Goal: Task Accomplishment & Management: Manage account settings

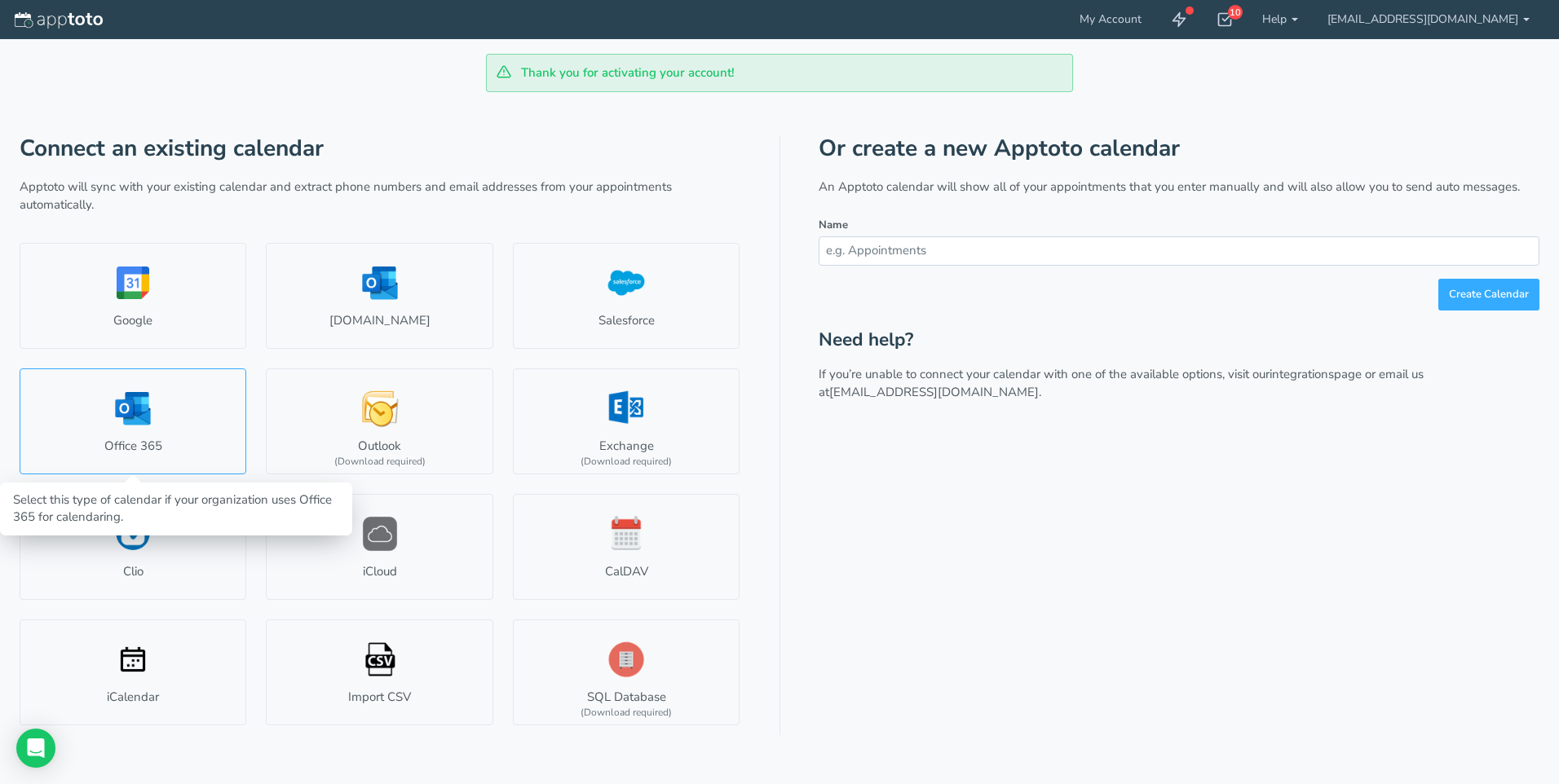
click at [97, 422] on link "Office 365" at bounding box center [132, 421] width 227 height 106
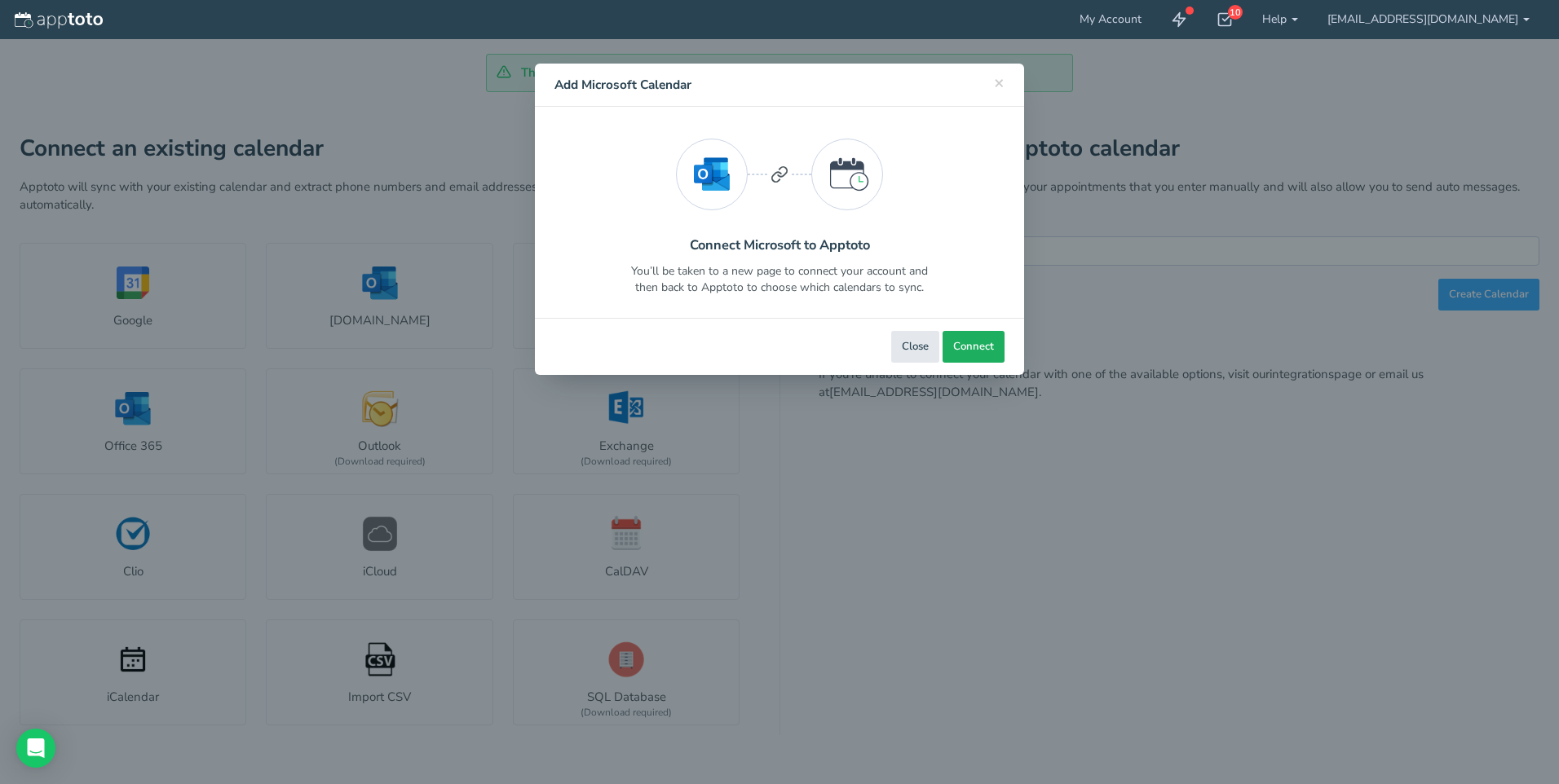
click at [969, 344] on span "Connect" at bounding box center [973, 347] width 40 height 16
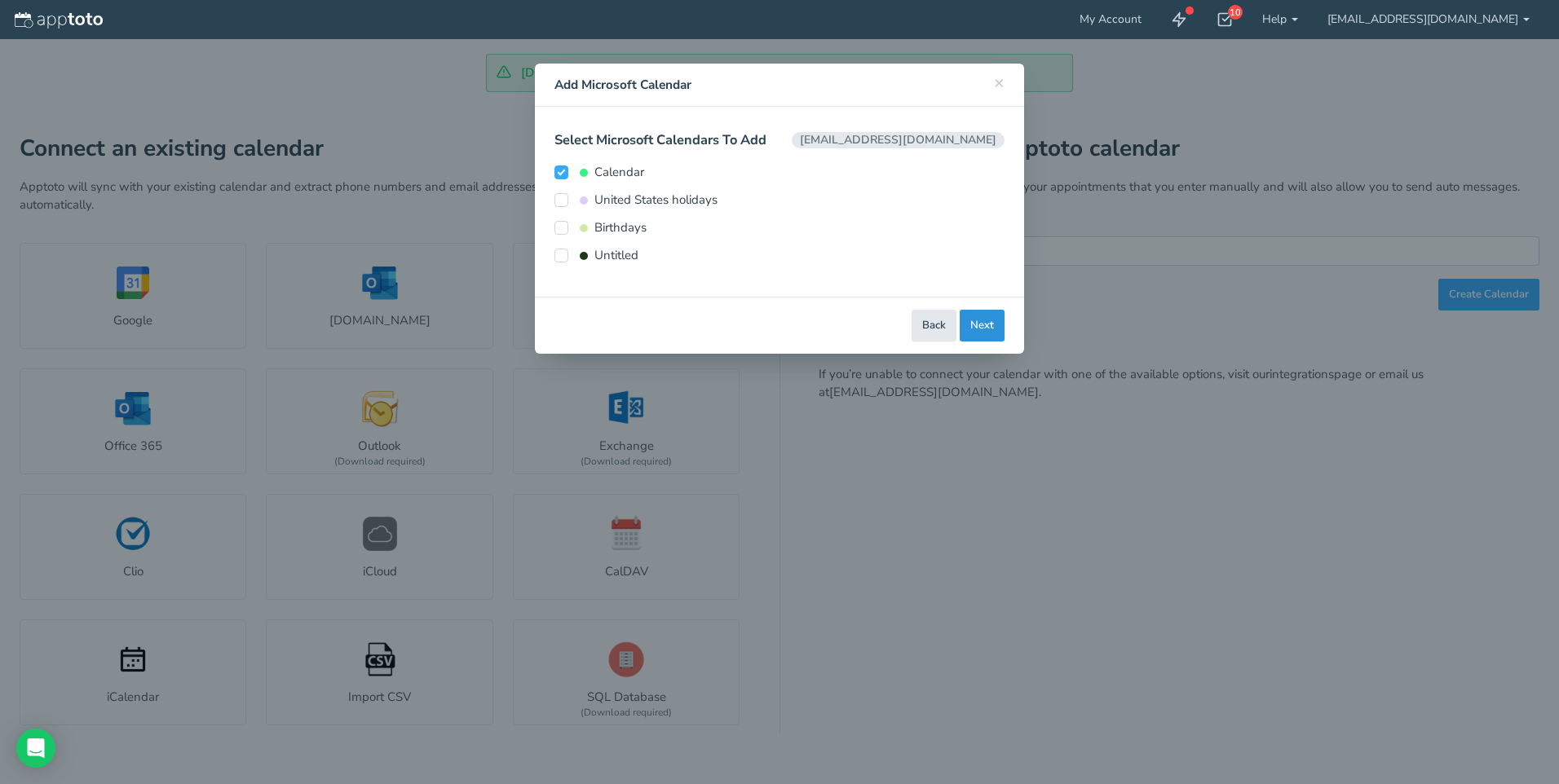
click at [983, 327] on button "Next" at bounding box center [982, 325] width 45 height 32
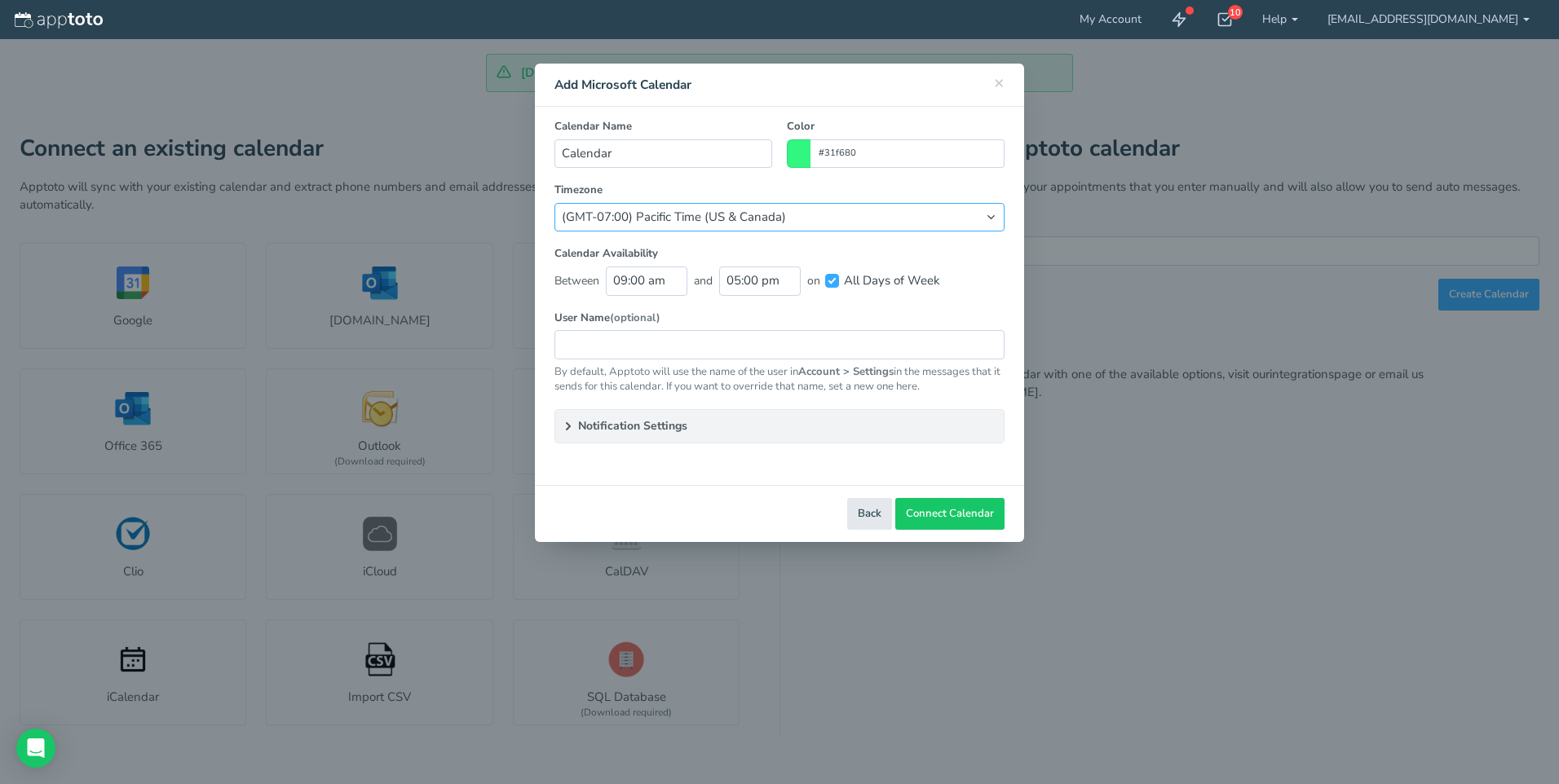
click at [710, 223] on select "(Default) America/Los_Angeles (GMT-10:00) Hawaii (GMT-08:00) Alaska (GMT-07:00)…" at bounding box center [780, 217] width 450 height 28
select select "string:America/Chicago"
click at [554, 203] on select "(Default) America/Los_Angeles (GMT-10:00) Hawaii (GMT-08:00) Alaska (GMT-07:00)…" at bounding box center [780, 217] width 450 height 28
click at [634, 278] on input "09:00 am" at bounding box center [646, 280] width 82 height 28
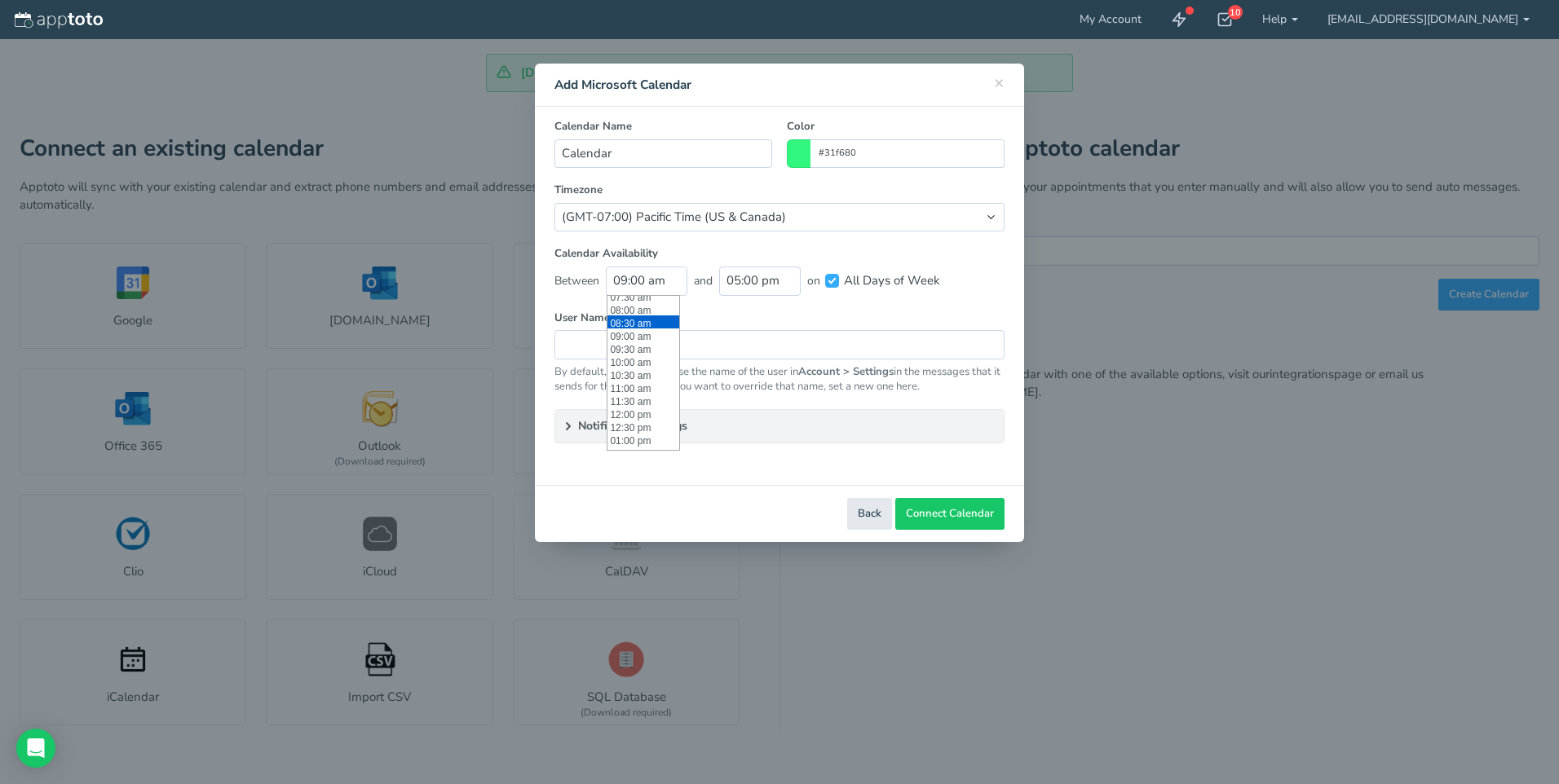
click at [644, 318] on li "08:30 am" at bounding box center [643, 322] width 72 height 13
click at [683, 284] on input "08:30 am" at bounding box center [646, 280] width 82 height 28
click at [650, 318] on li "08:00 am" at bounding box center [643, 322] width 72 height 13
type input "08:00 am"
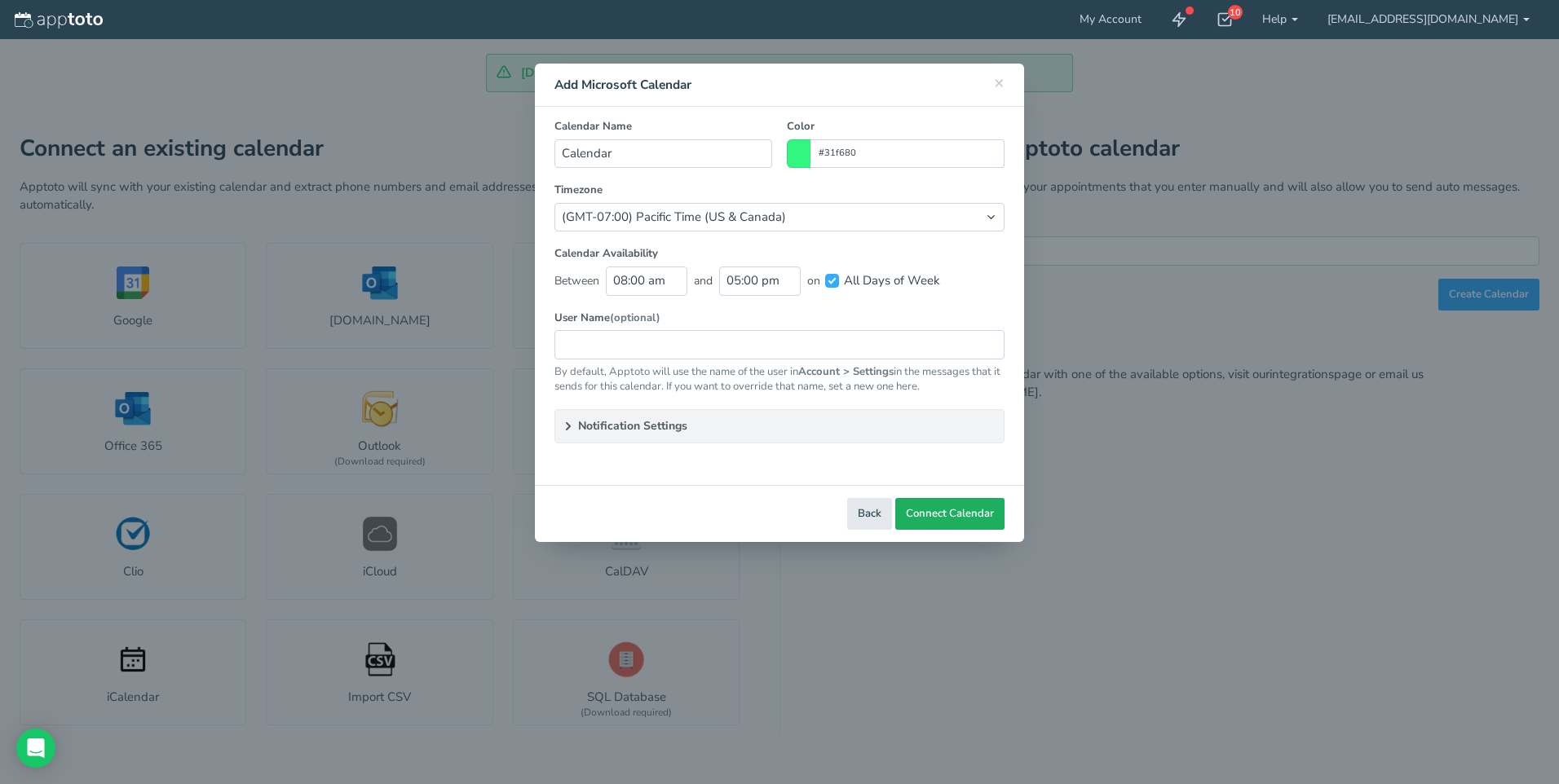
click at [948, 521] on span "Connect Calendar" at bounding box center [950, 514] width 88 height 16
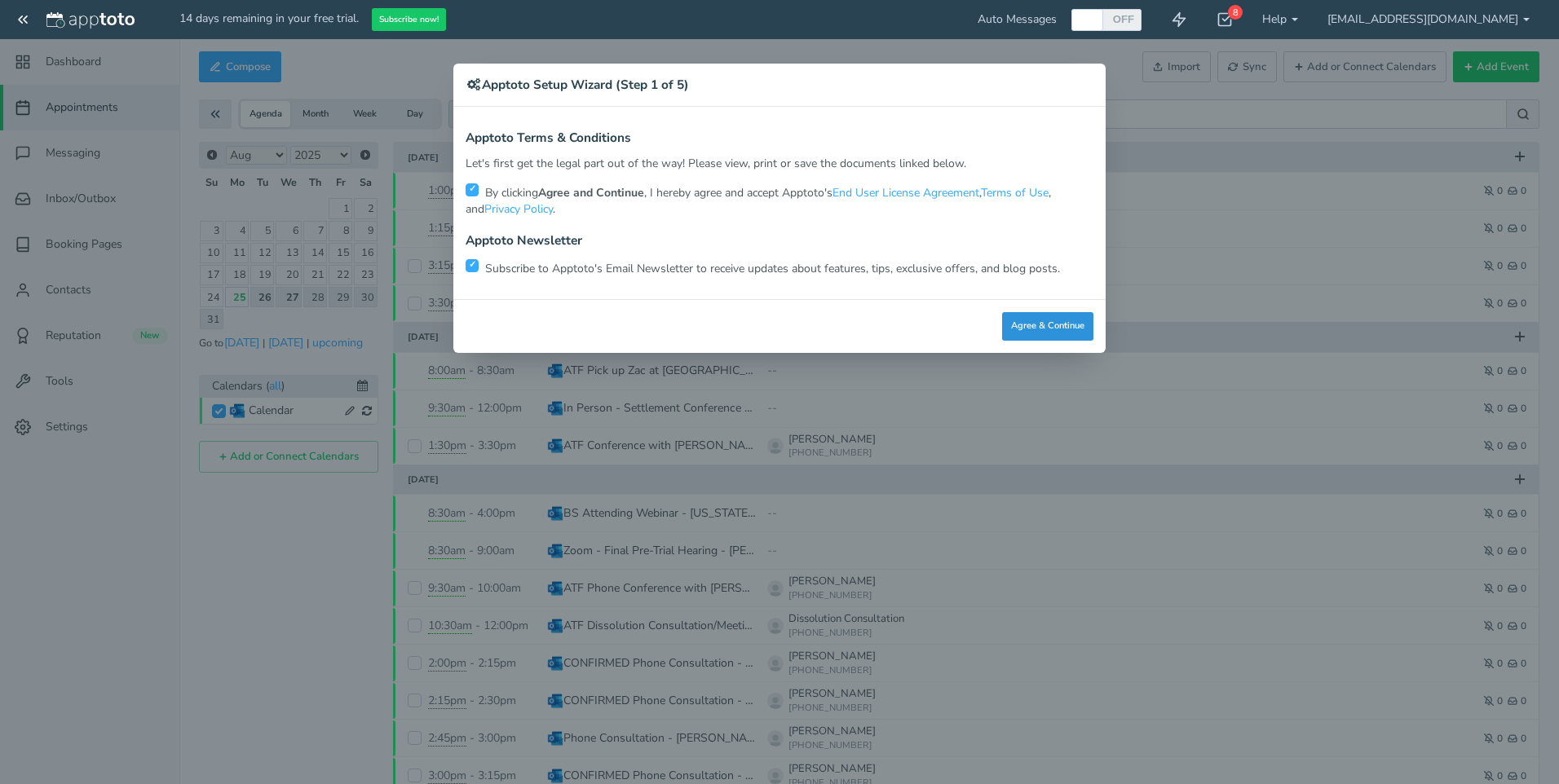
click at [1051, 323] on button "Agree & Continue" at bounding box center [1047, 326] width 91 height 28
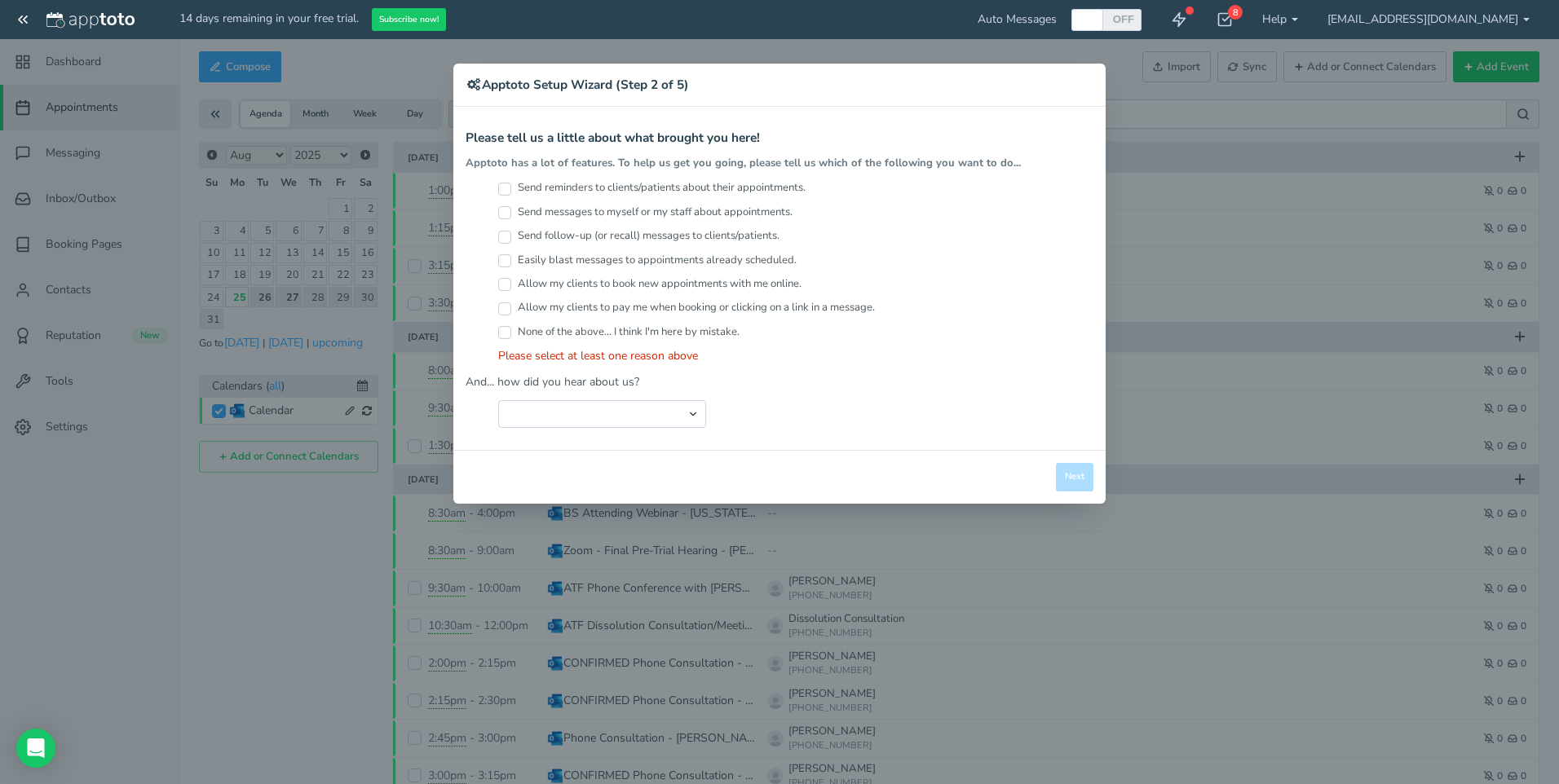
click at [510, 194] on input "Send reminders to clients/patients about their appointments." at bounding box center [505, 189] width 13 height 13
checkbox input "true"
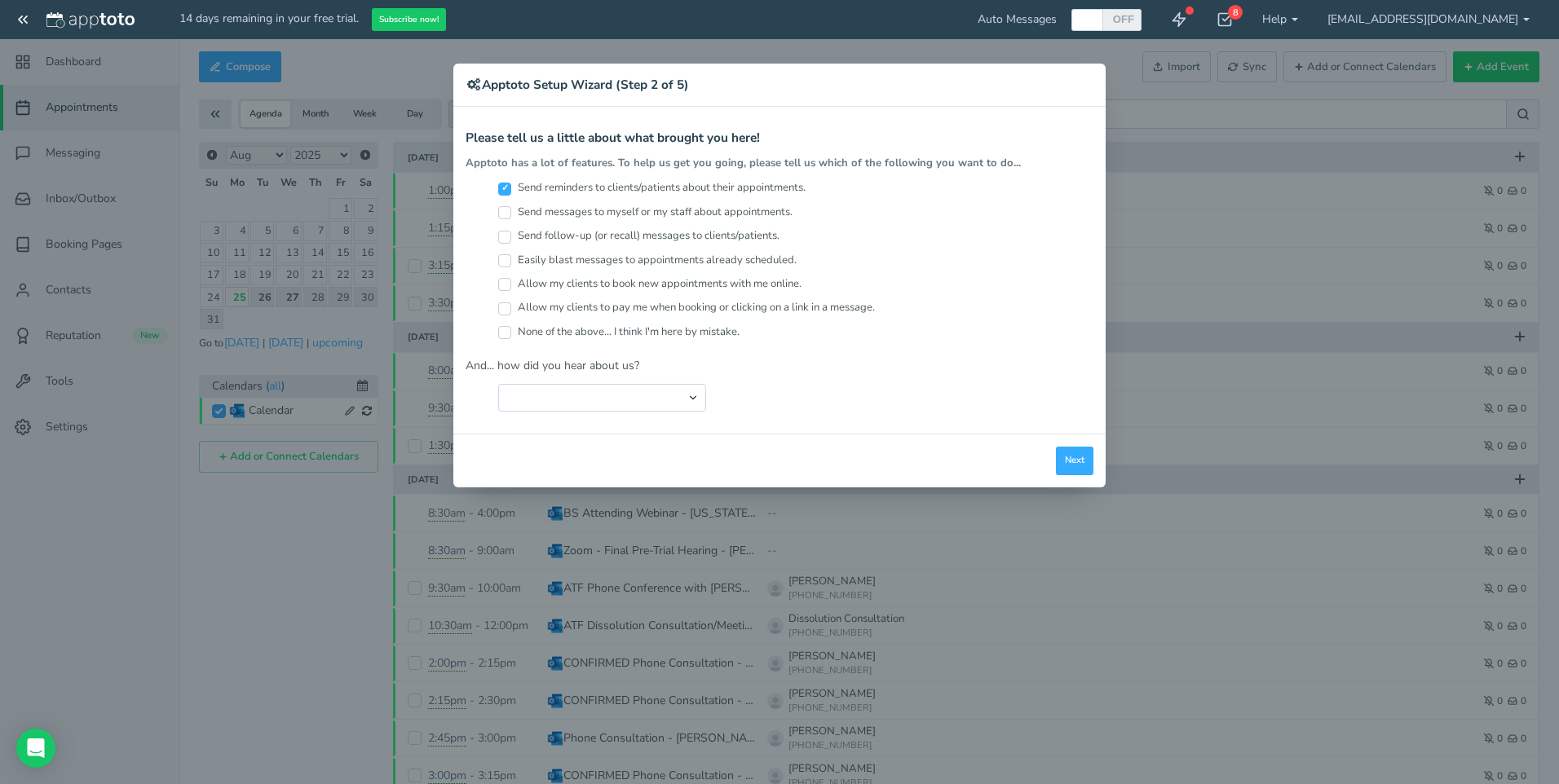
click at [507, 218] on input "Send messages to myself or my staff about appointments." at bounding box center [505, 212] width 13 height 13
checkbox input "false"
click at [506, 238] on input "Send follow-up (or recall) messages to clients/patients." at bounding box center [505, 237] width 13 height 13
checkbox input "true"
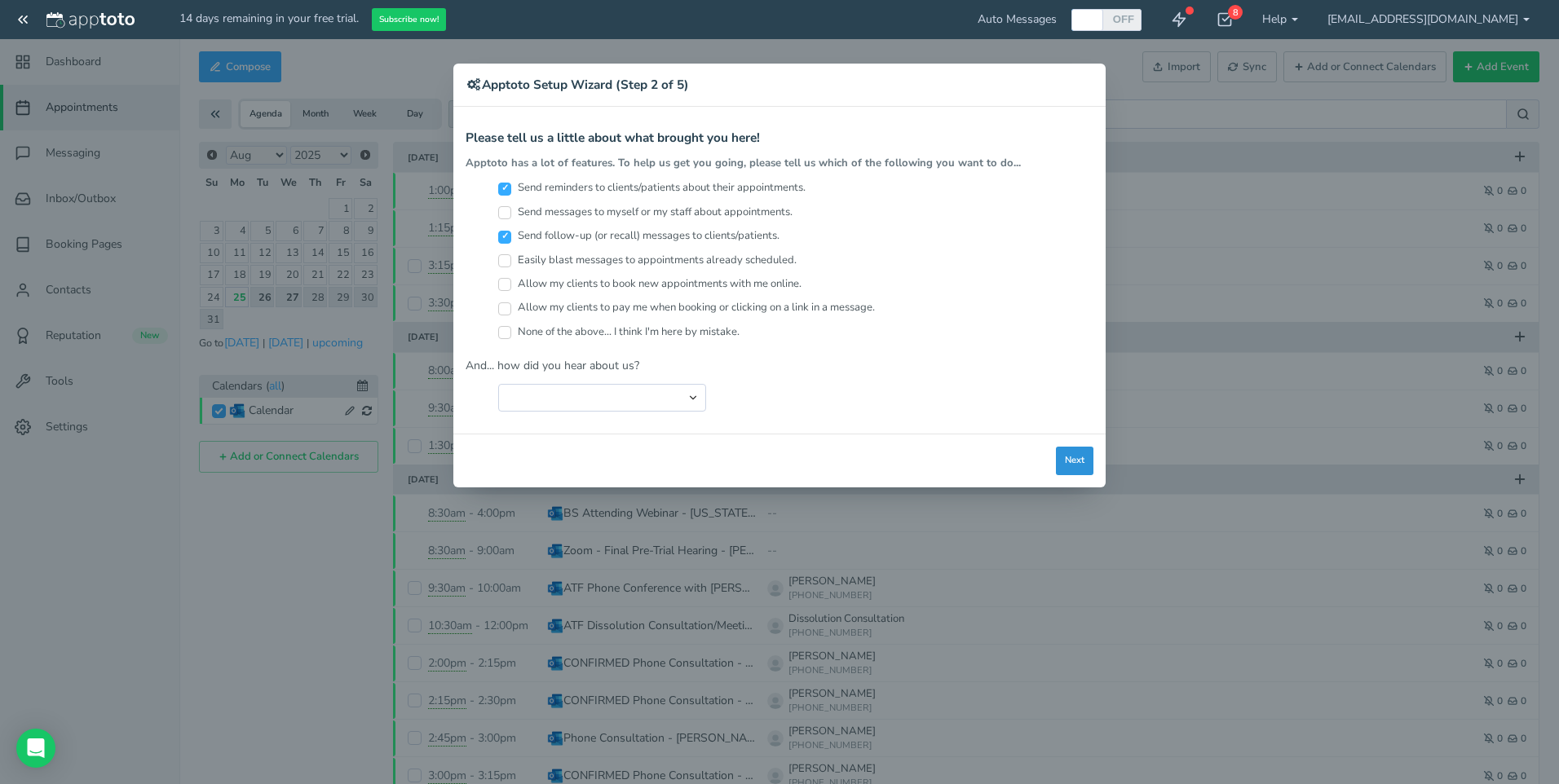
click at [1087, 465] on button "Next" at bounding box center [1075, 460] width 38 height 28
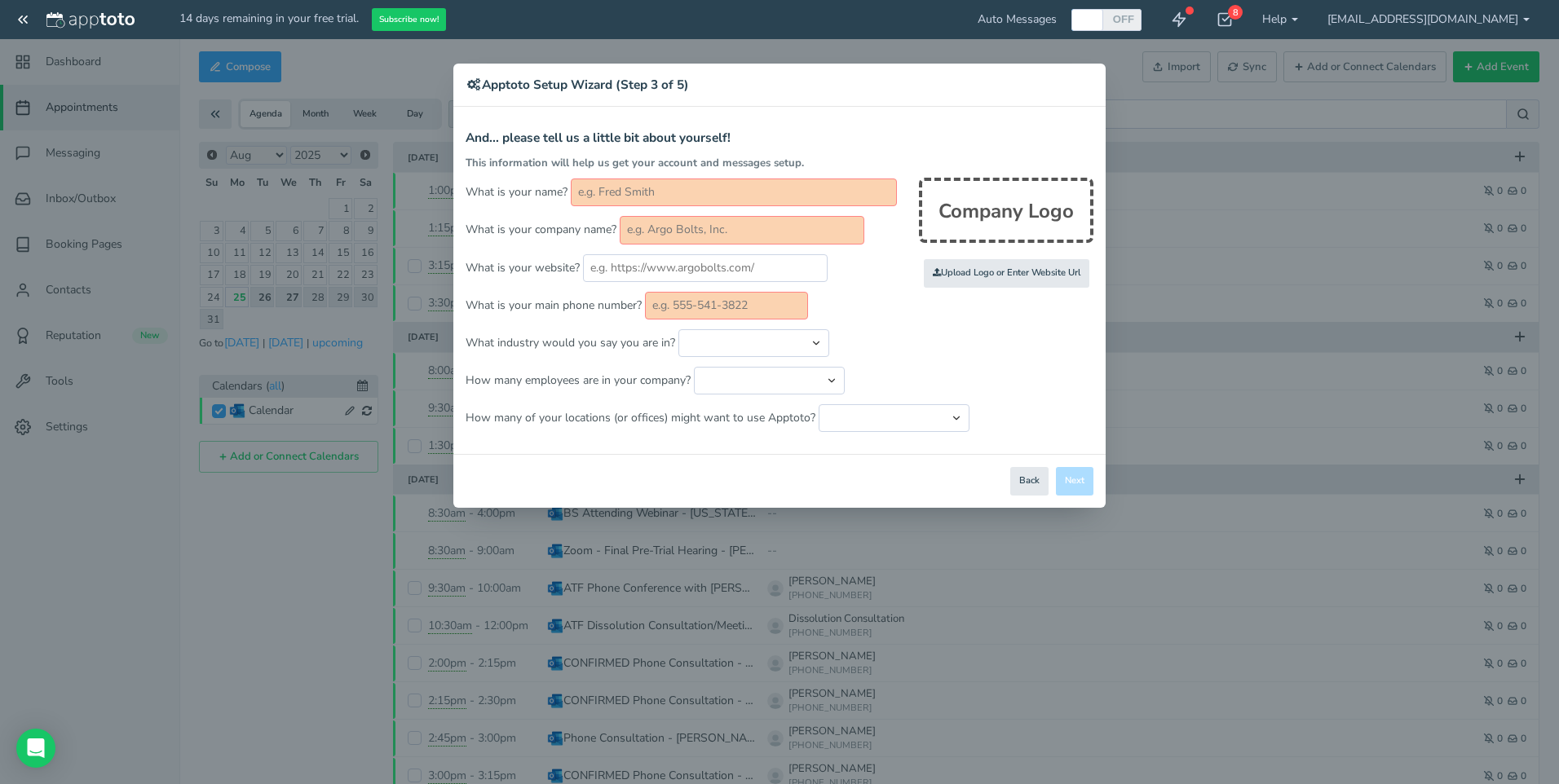
click at [659, 191] on input "text" at bounding box center [734, 192] width 326 height 28
type input "[PERSON_NAME]"
type input "6189932222"
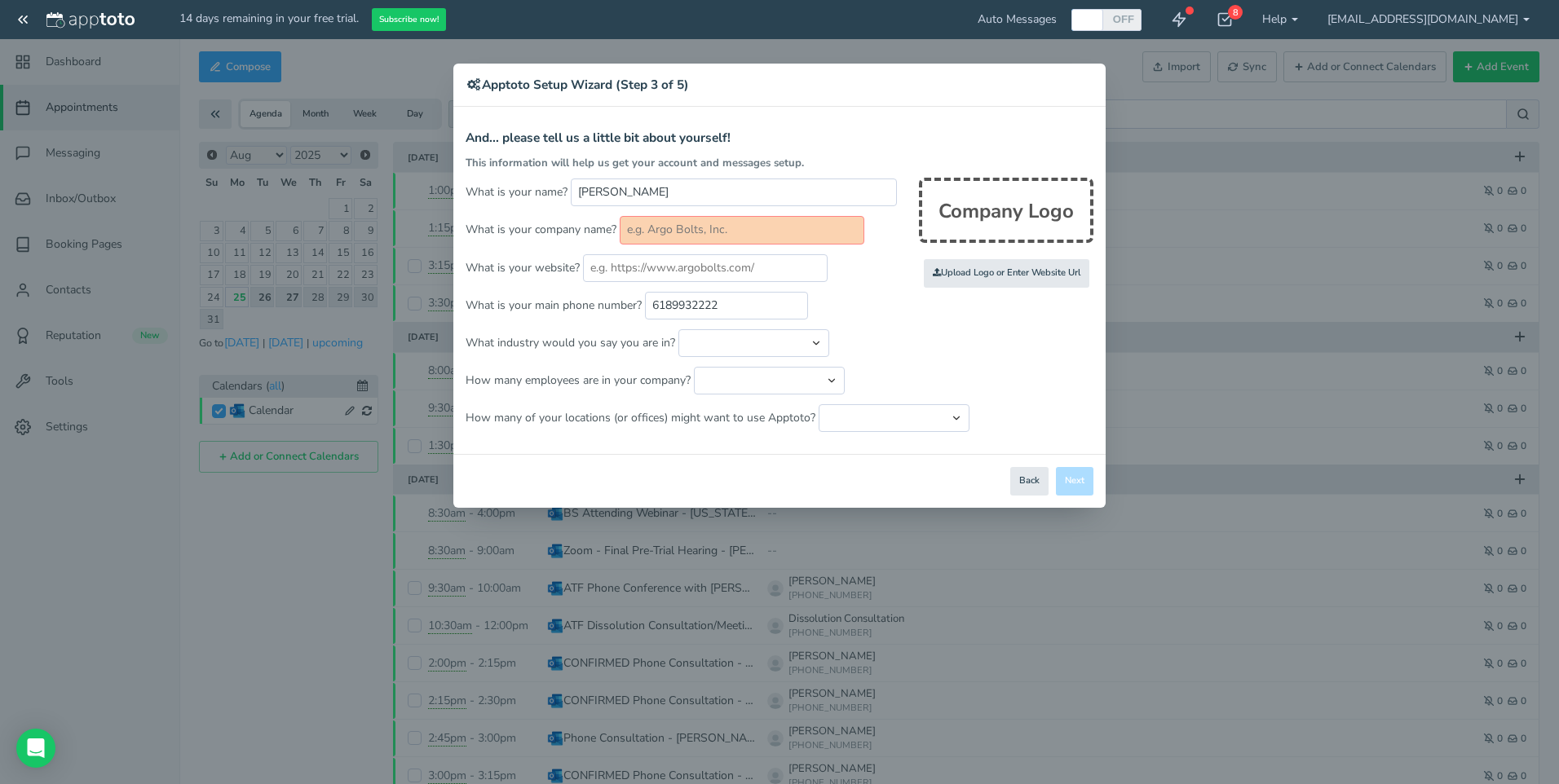
click at [694, 232] on input "text" at bounding box center [742, 230] width 245 height 28
